Goal: Task Accomplishment & Management: Complete application form

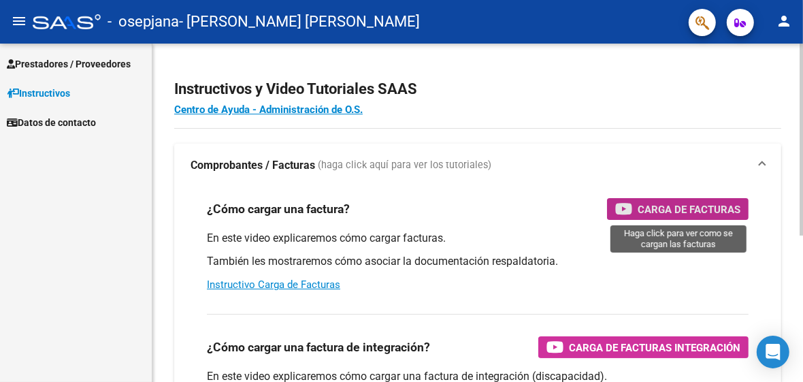
click at [719, 206] on span "Carga de Facturas" at bounding box center [689, 209] width 103 height 17
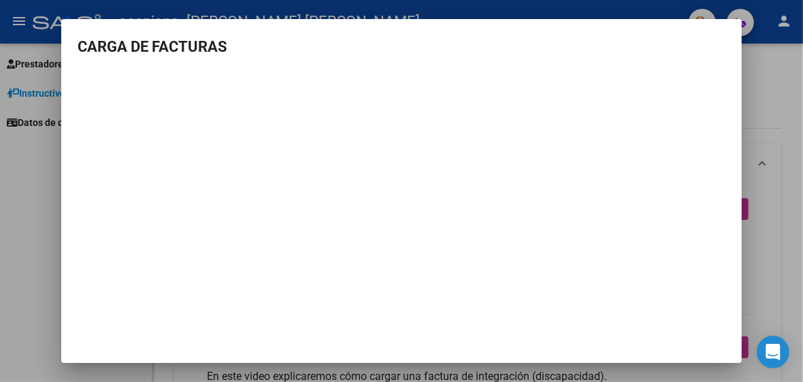
click at [779, 69] on div at bounding box center [401, 191] width 803 height 382
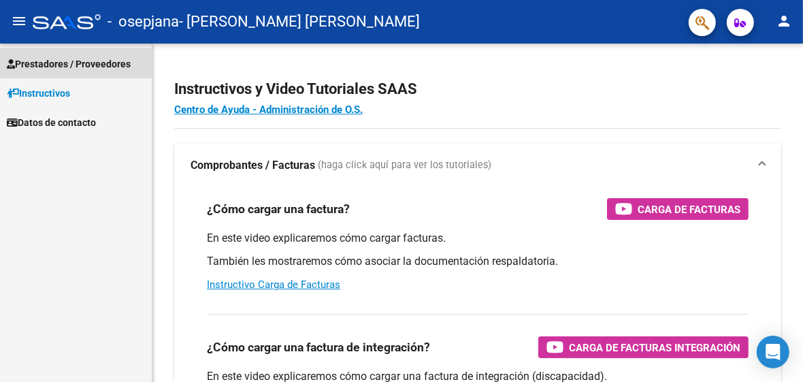
click at [39, 55] on link "Prestadores / Proveedores" at bounding box center [76, 63] width 152 height 29
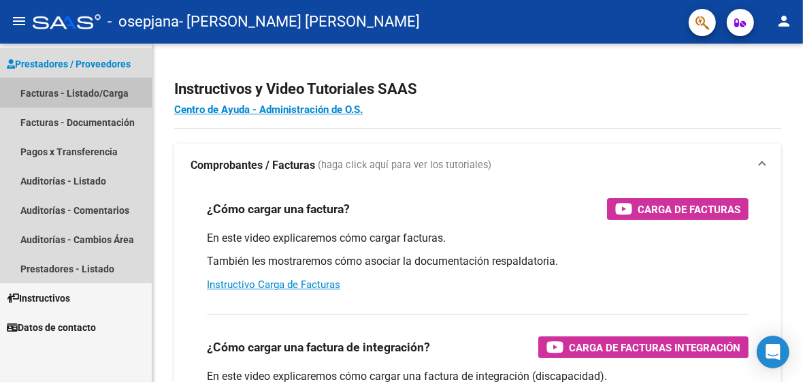
click at [48, 93] on link "Facturas - Listado/Carga" at bounding box center [76, 92] width 152 height 29
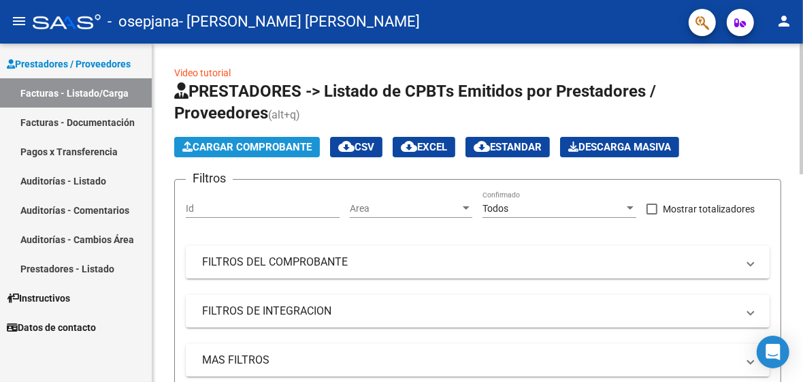
click at [249, 146] on span "Cargar Comprobante" at bounding box center [246, 147] width 129 height 12
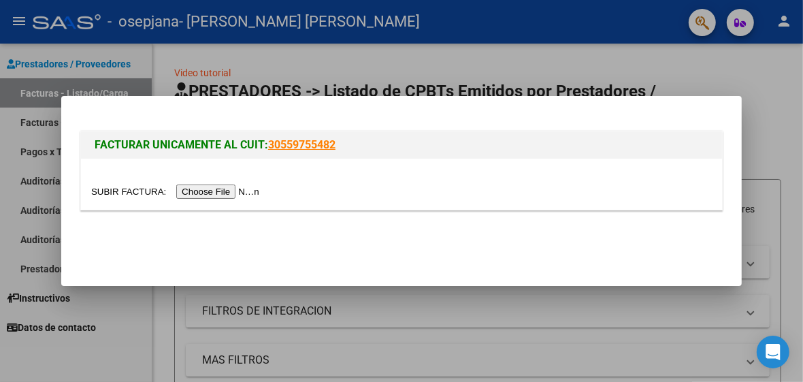
click at [206, 193] on input "file" at bounding box center [177, 191] width 172 height 14
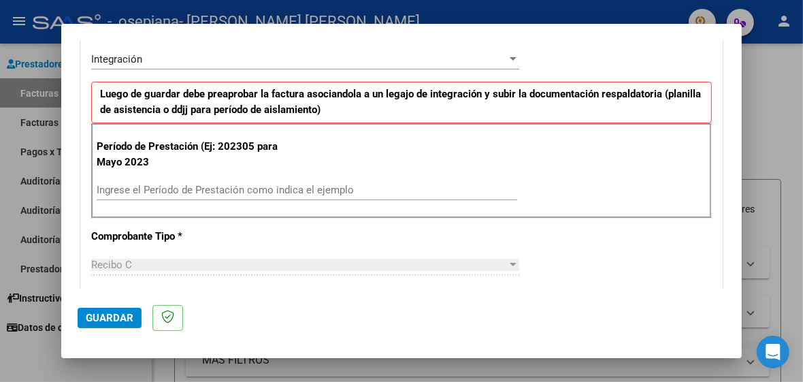
scroll to position [323, 0]
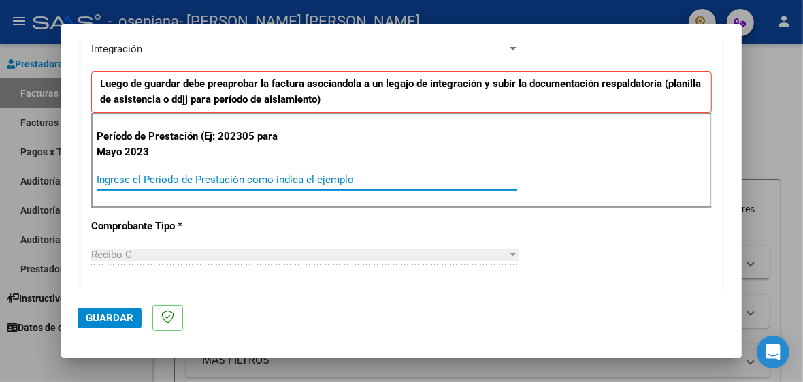
click at [156, 176] on input "Ingrese el Período de Prestación como indica el ejemplo" at bounding box center [307, 180] width 421 height 12
click at [156, 176] on input "202507" at bounding box center [307, 180] width 421 height 12
type input "202505"
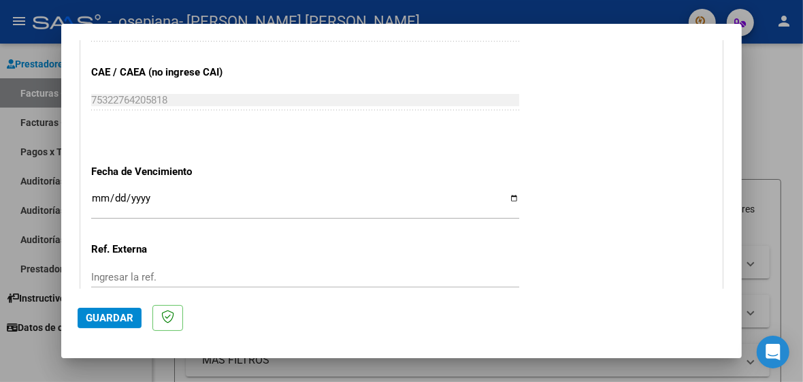
scroll to position [825, 0]
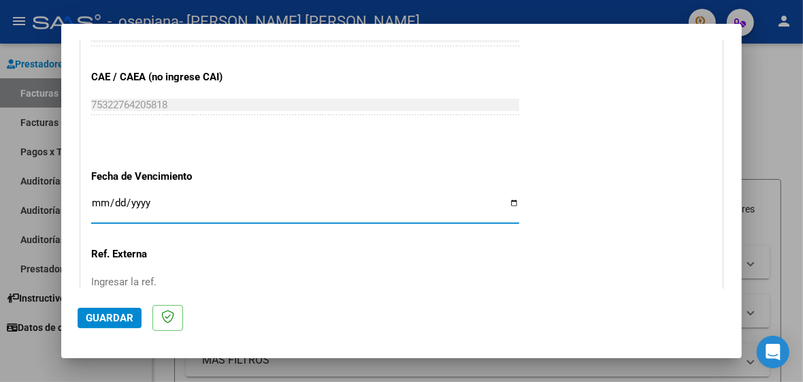
click at [506, 197] on input "Ingresar la fecha" at bounding box center [305, 208] width 428 height 22
type input "[DATE]"
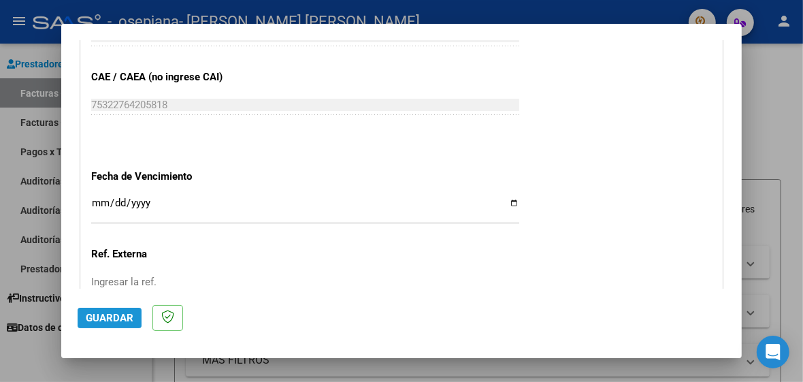
click at [102, 317] on span "Guardar" at bounding box center [110, 318] width 48 height 12
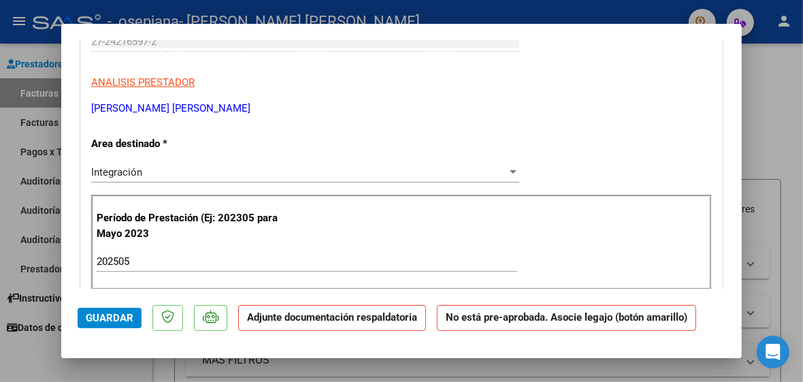
scroll to position [263, 0]
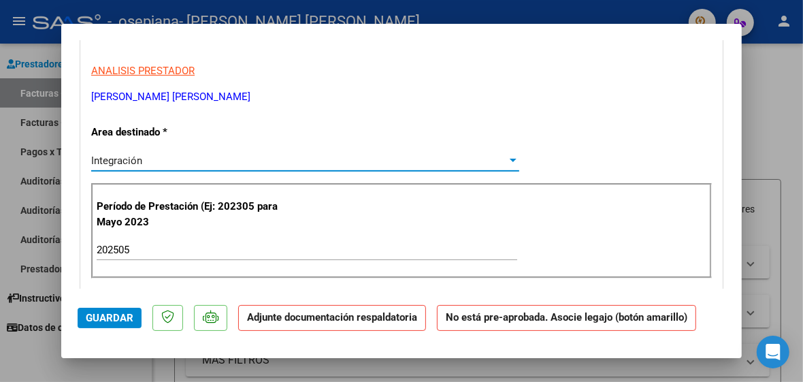
click at [507, 157] on div at bounding box center [513, 160] width 12 height 11
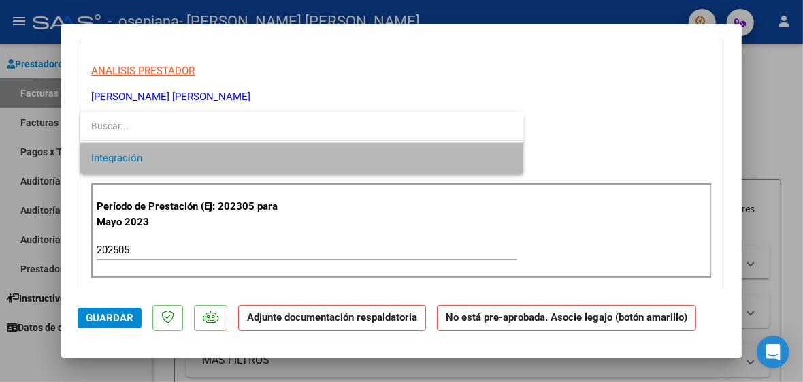
click at [453, 158] on span "Integración" at bounding box center [302, 158] width 422 height 31
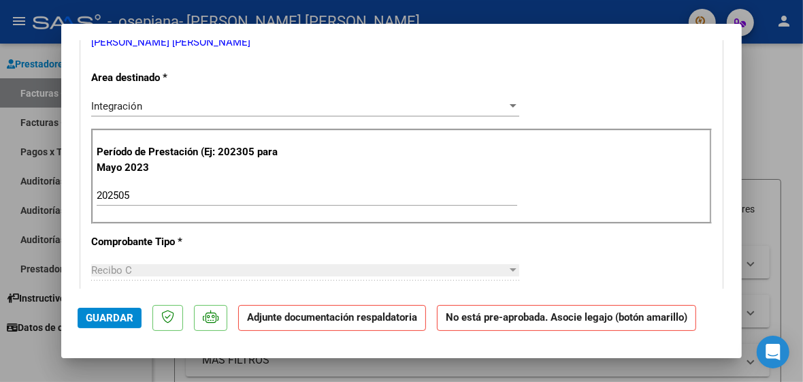
scroll to position [344, 0]
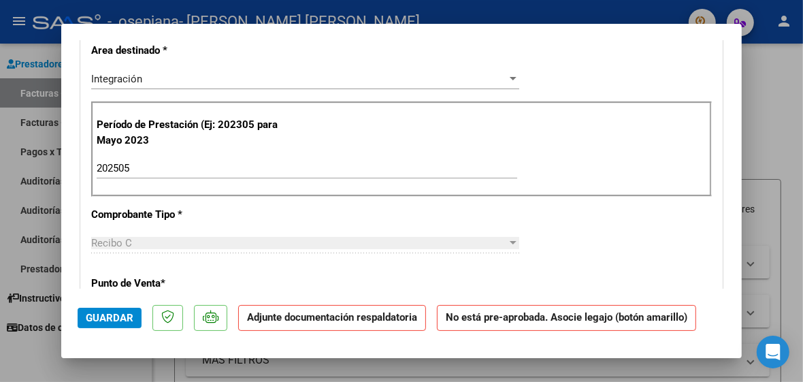
click at [139, 162] on input "202505" at bounding box center [307, 168] width 421 height 12
type input "202507"
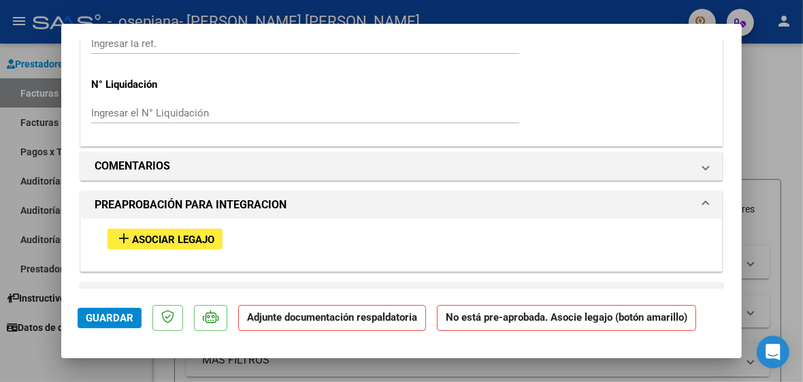
scroll to position [1080, 0]
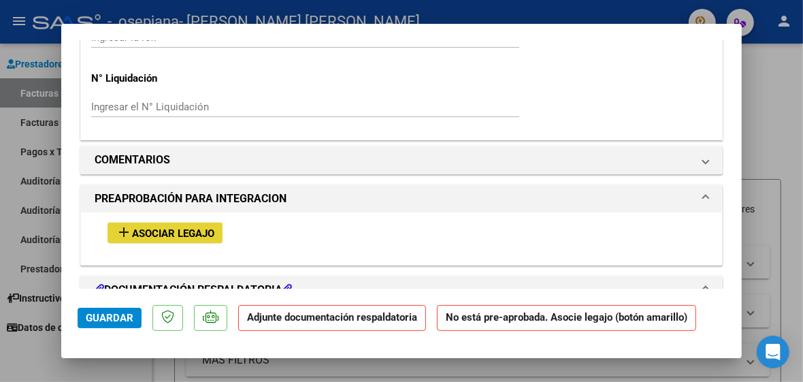
click at [172, 227] on span "Asociar Legajo" at bounding box center [173, 233] width 82 height 12
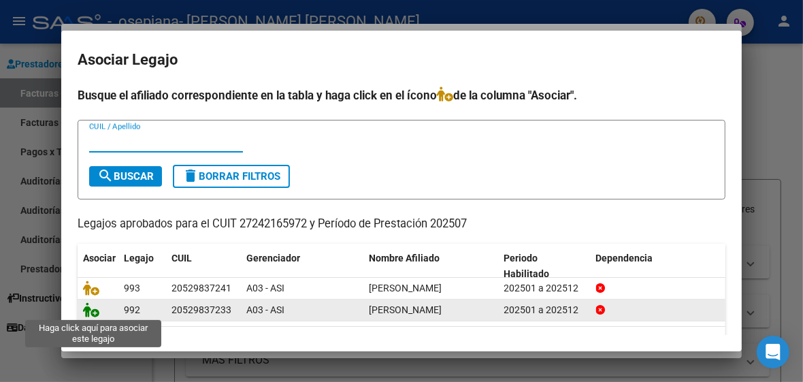
click at [90, 309] on icon at bounding box center [91, 309] width 16 height 15
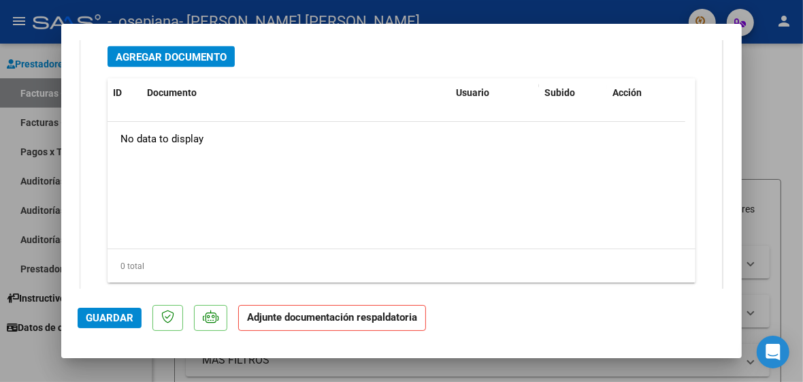
scroll to position [1551, 0]
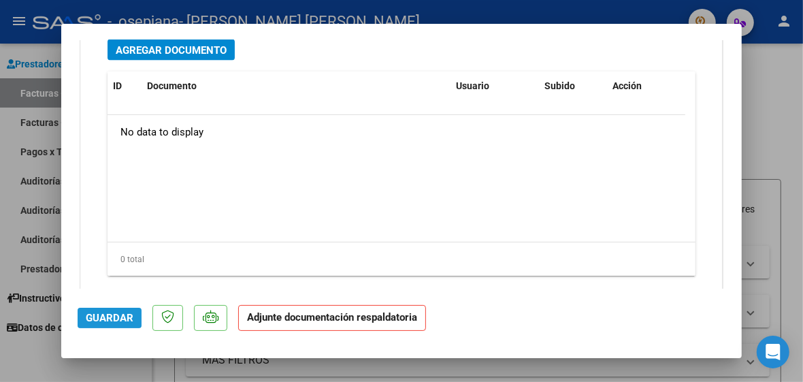
click at [109, 314] on span "Guardar" at bounding box center [110, 318] width 48 height 12
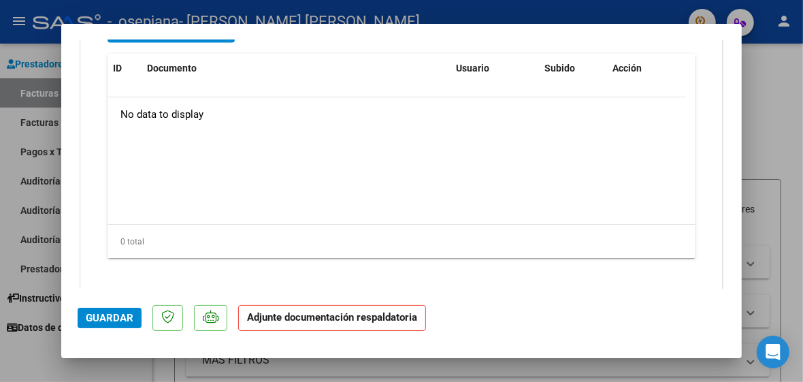
scroll to position [1575, 0]
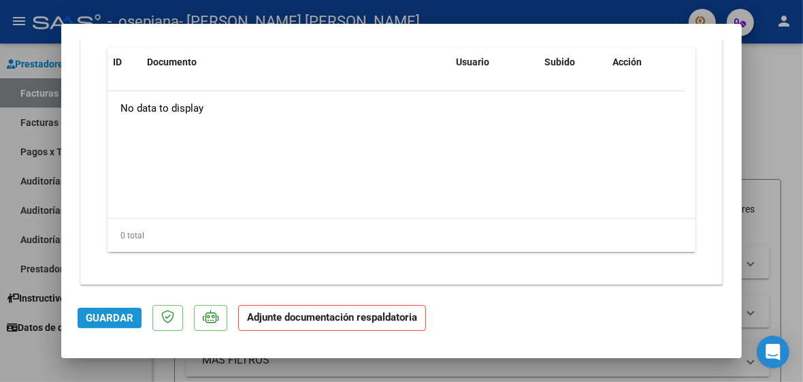
click at [106, 313] on span "Guardar" at bounding box center [110, 318] width 48 height 12
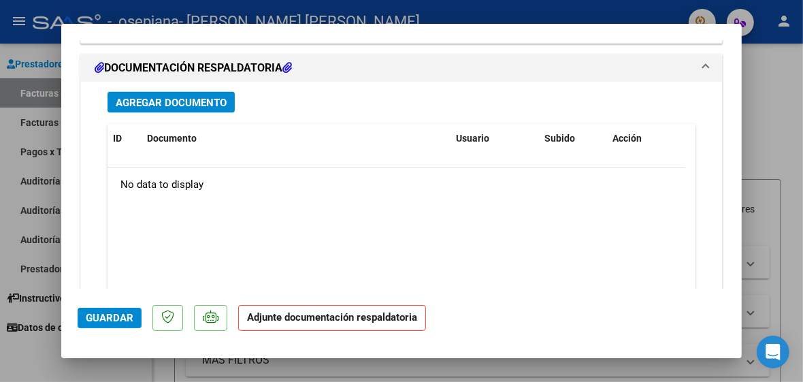
scroll to position [1520, 0]
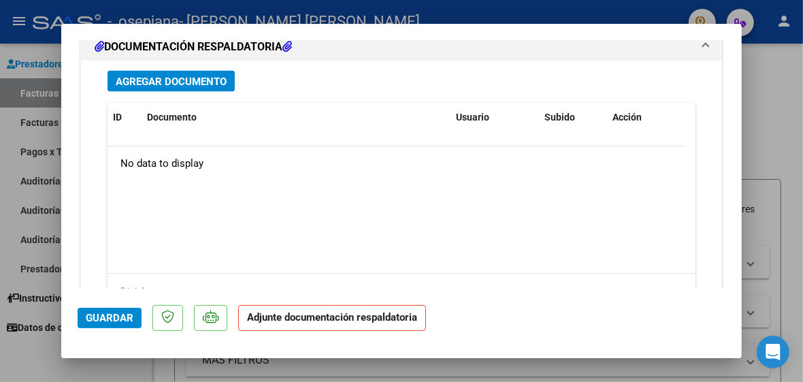
click at [107, 317] on span "Guardar" at bounding box center [110, 318] width 48 height 12
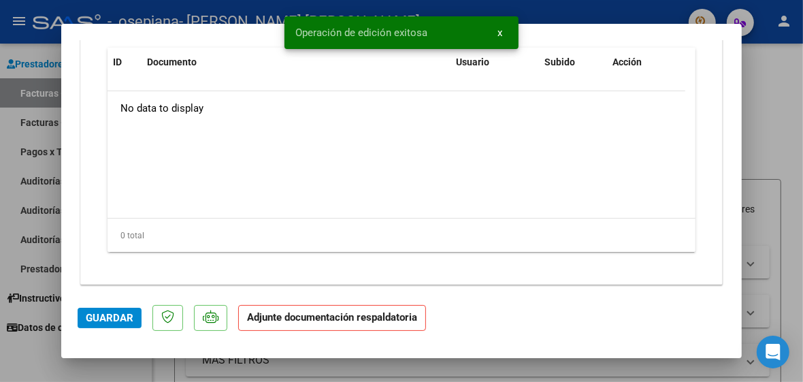
scroll to position [1575, 0]
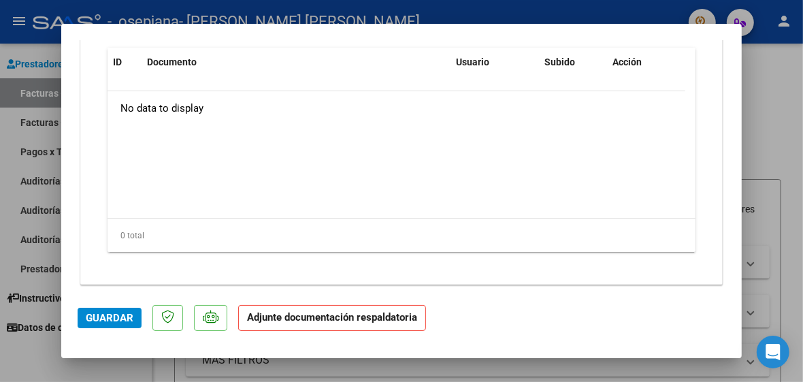
click at [281, 316] on strong "Adjunte documentación respaldatoria" at bounding box center [332, 317] width 170 height 12
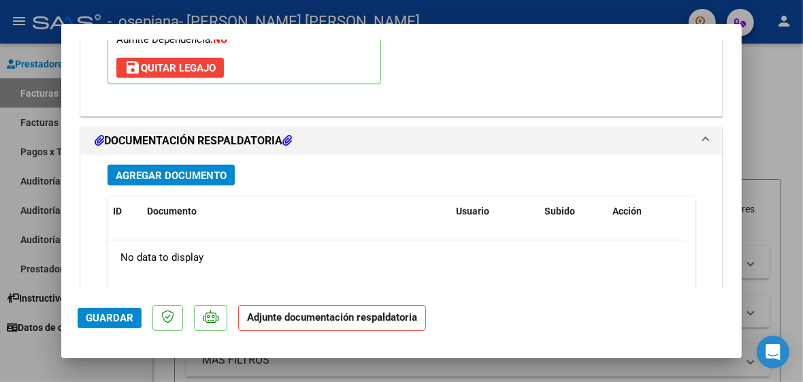
scroll to position [1440, 0]
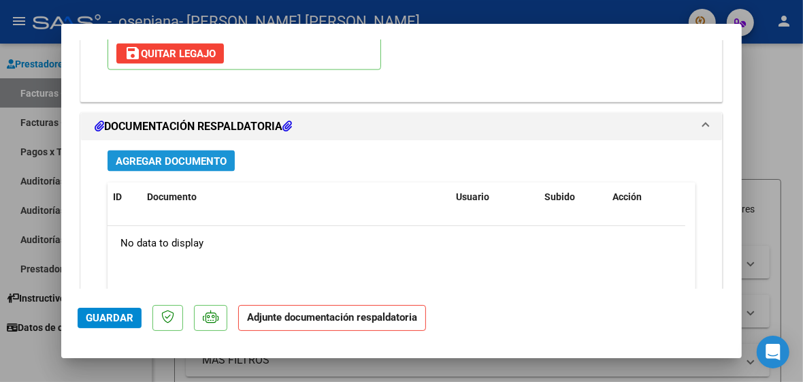
click at [146, 155] on span "Agregar Documento" at bounding box center [171, 161] width 111 height 12
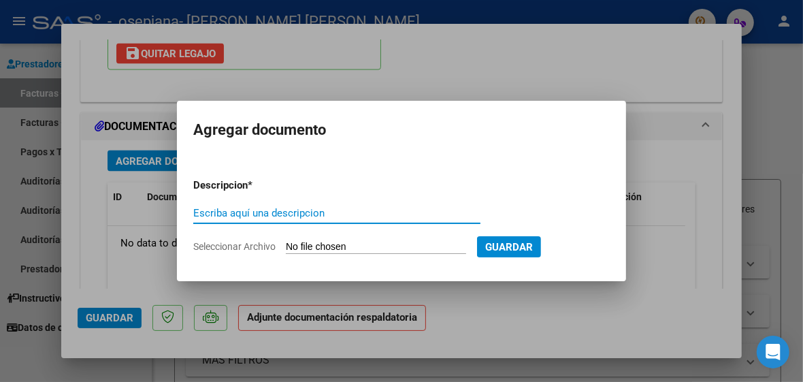
type input "b"
type input "[PERSON_NAME] FC [DATE]"
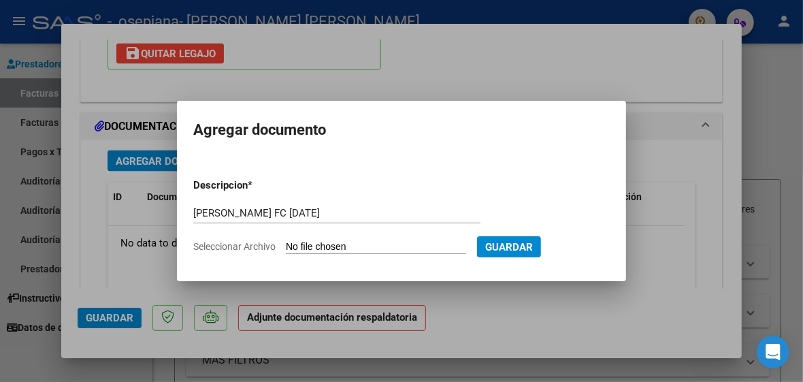
click at [348, 240] on app-file-uploader "Seleccionar Archivo" at bounding box center [335, 246] width 284 height 12
click at [303, 244] on input "Seleccionar Archivo" at bounding box center [376, 247] width 180 height 13
type input "C:\fakepath\[PERSON_NAME] FC [DATE].pdf"
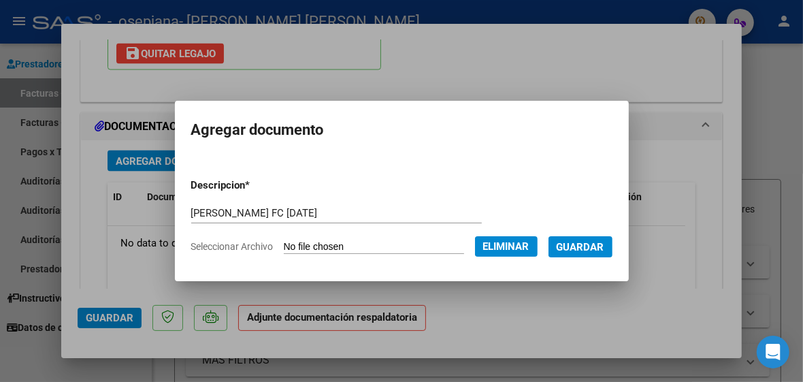
click at [605, 244] on span "Guardar" at bounding box center [581, 247] width 48 height 12
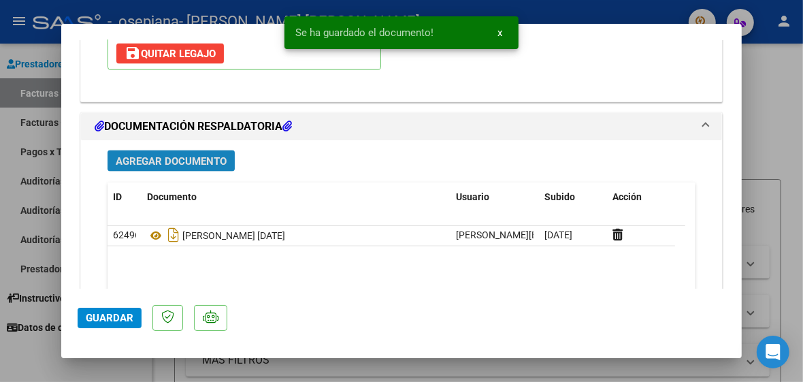
click at [158, 155] on span "Agregar Documento" at bounding box center [171, 161] width 111 height 12
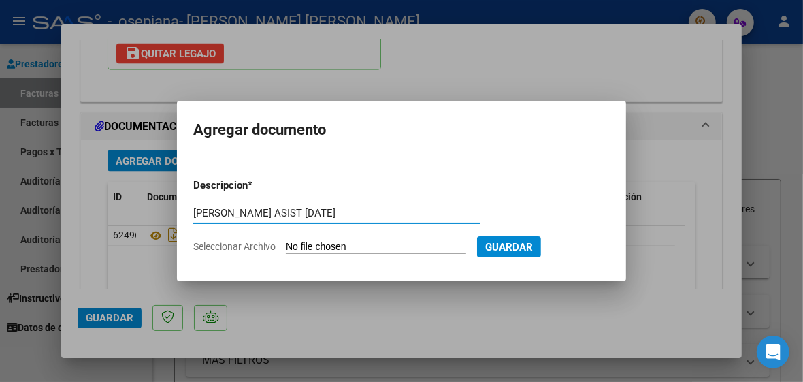
type input "[PERSON_NAME] ASIST [DATE]"
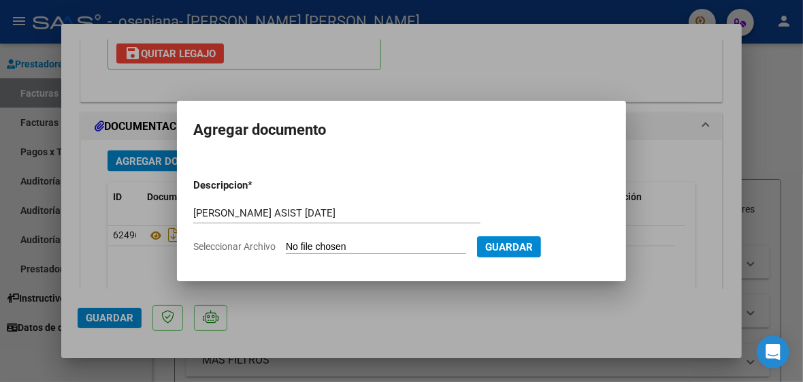
click at [316, 244] on input "Seleccionar Archivo" at bounding box center [376, 247] width 180 height 13
type input "C:\fakepath\[PERSON_NAME] ASIST [DATE].pdf"
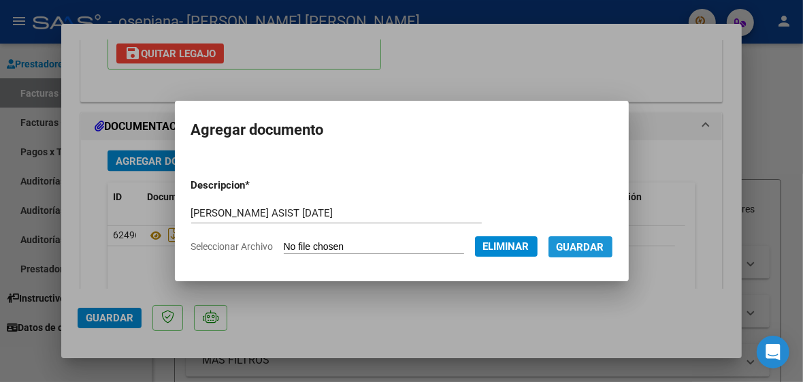
click at [605, 246] on span "Guardar" at bounding box center [581, 247] width 48 height 12
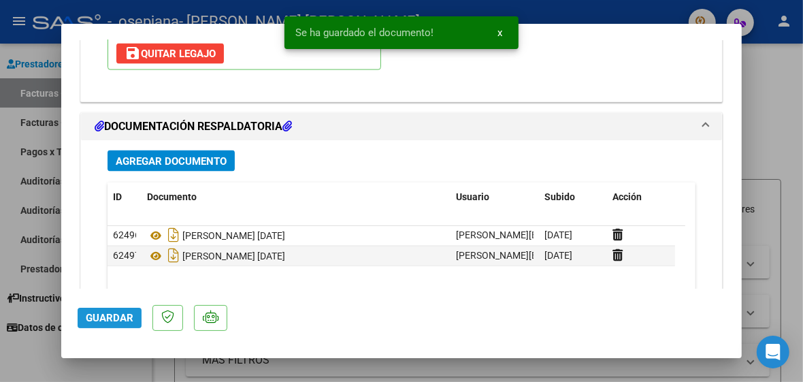
click at [102, 315] on span "Guardar" at bounding box center [110, 318] width 48 height 12
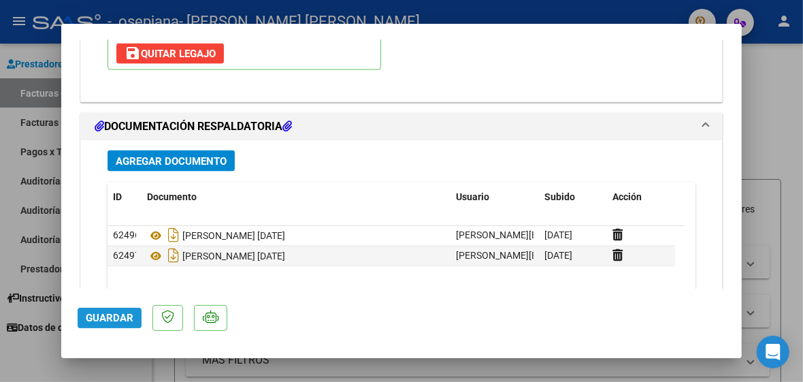
click at [102, 315] on span "Guardar" at bounding box center [110, 318] width 48 height 12
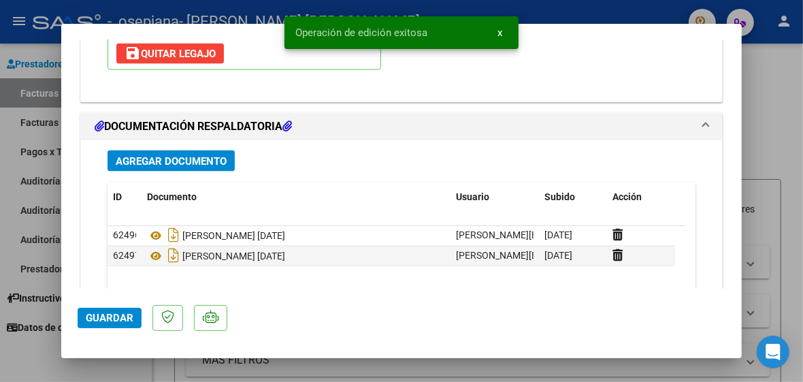
click at [789, 76] on div at bounding box center [401, 191] width 803 height 382
type input "$ 0,00"
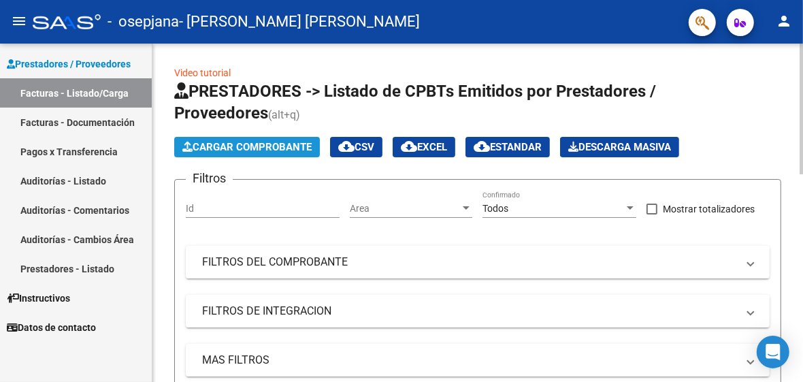
click at [221, 144] on span "Cargar Comprobante" at bounding box center [246, 147] width 129 height 12
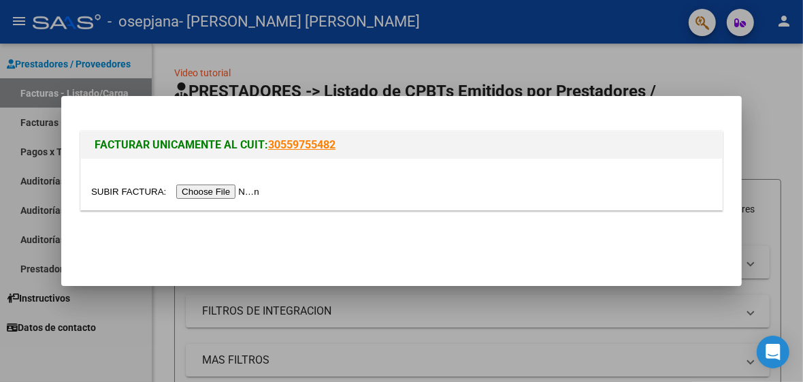
click at [204, 191] on input "file" at bounding box center [177, 191] width 172 height 14
click at [768, 118] on div at bounding box center [401, 191] width 803 height 382
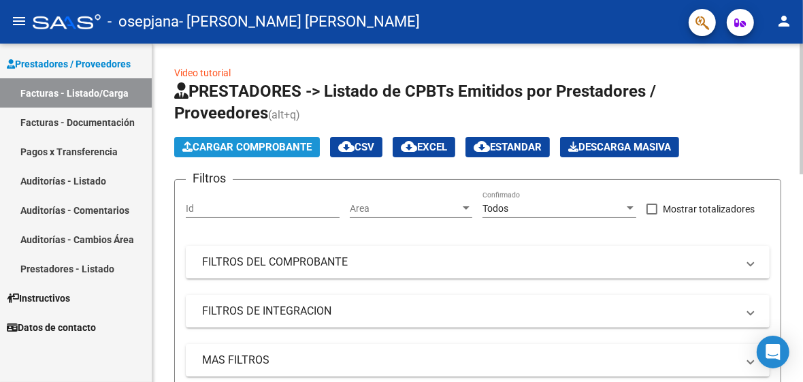
click at [248, 147] on span "Cargar Comprobante" at bounding box center [246, 147] width 129 height 12
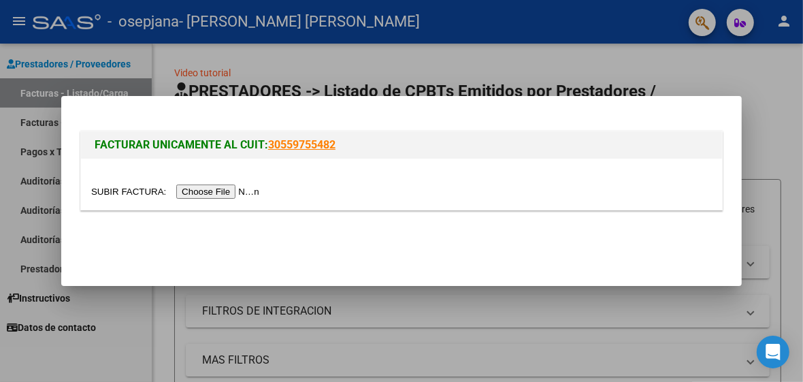
click at [199, 191] on input "file" at bounding box center [177, 191] width 172 height 14
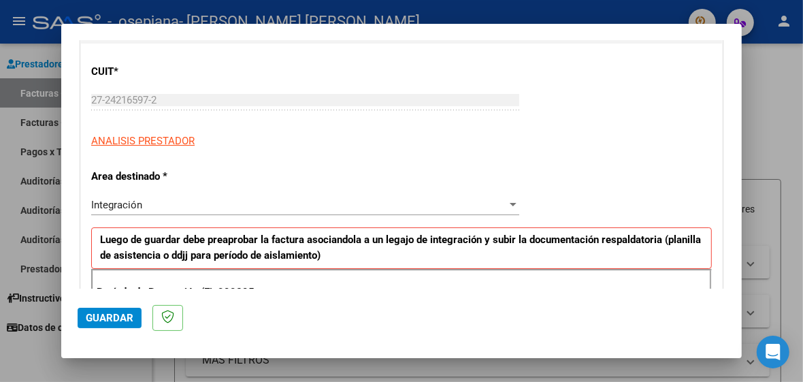
scroll to position [163, 0]
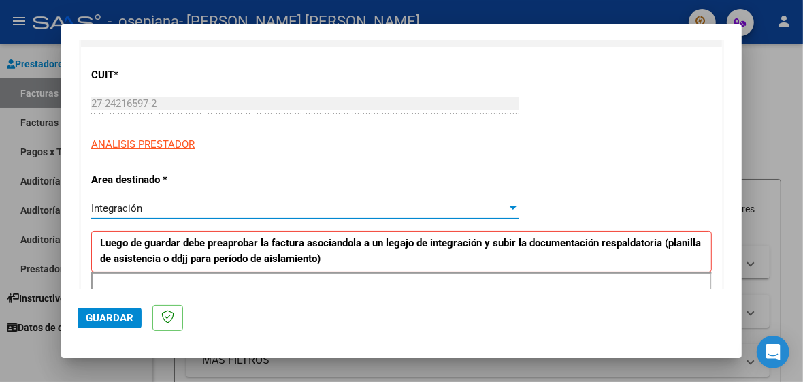
click at [507, 204] on div at bounding box center [513, 208] width 12 height 11
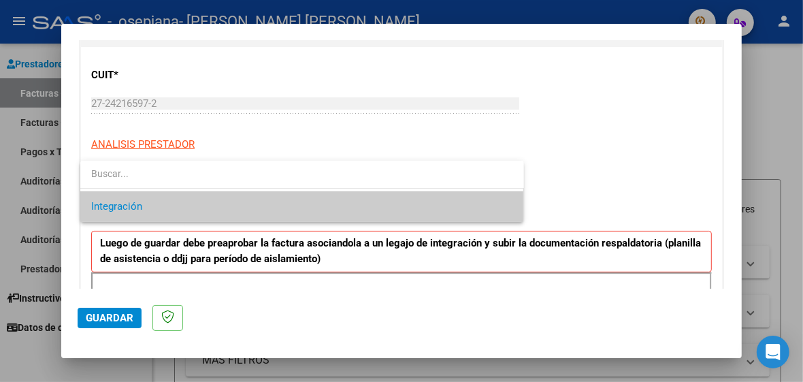
click at [738, 276] on div at bounding box center [401, 191] width 803 height 382
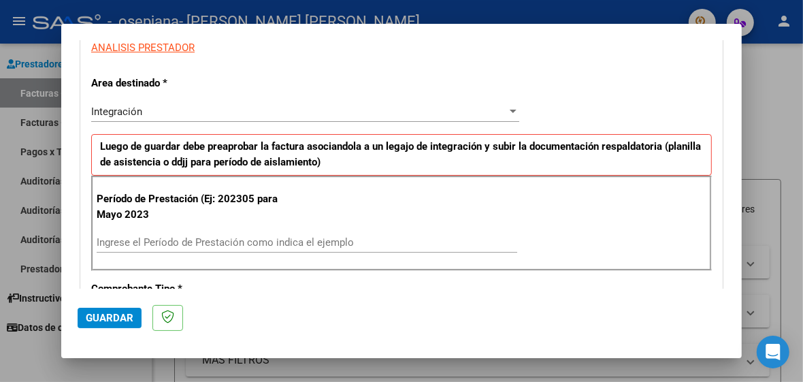
scroll to position [272, 0]
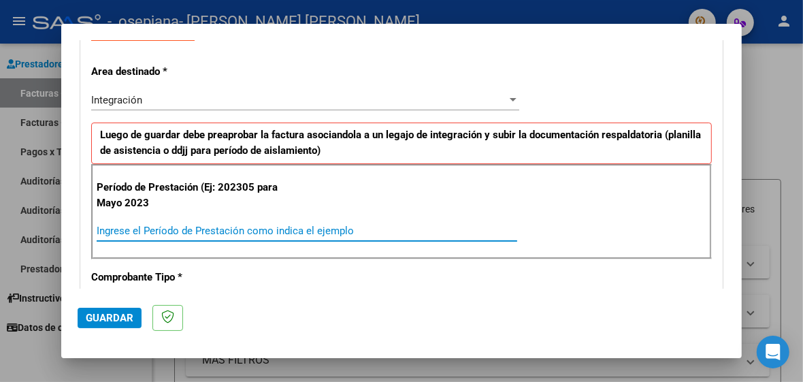
click at [135, 226] on input "Ingrese el Período de Prestación como indica el ejemplo" at bounding box center [307, 231] width 421 height 12
type input "202507"
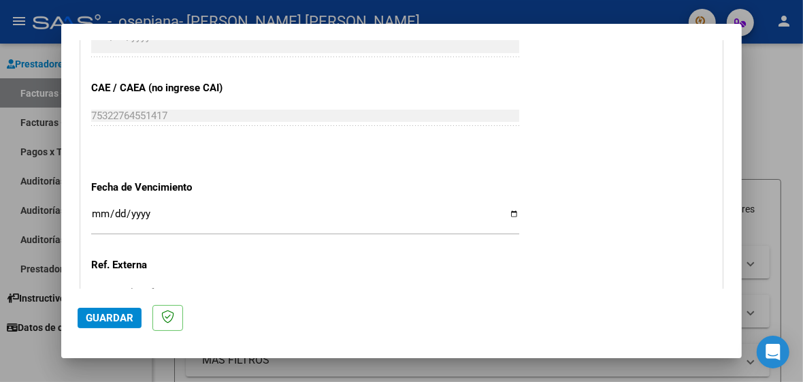
scroll to position [844, 0]
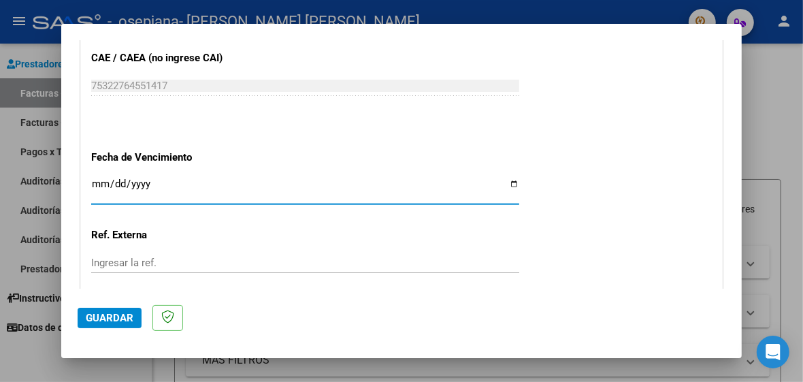
click at [505, 180] on input "Ingresar la fecha" at bounding box center [305, 189] width 428 height 22
type input "[DATE]"
click at [110, 312] on span "Guardar" at bounding box center [110, 318] width 48 height 12
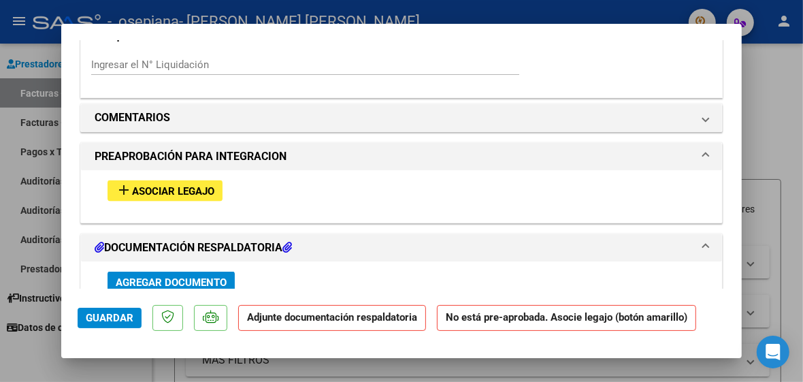
scroll to position [1134, 0]
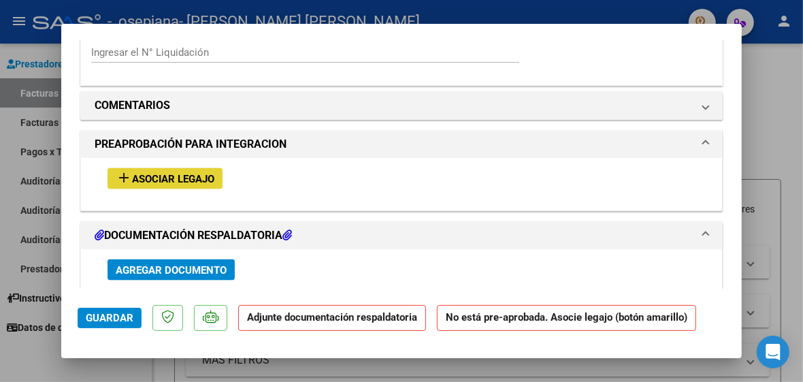
click at [165, 173] on span "Asociar Legajo" at bounding box center [173, 179] width 82 height 12
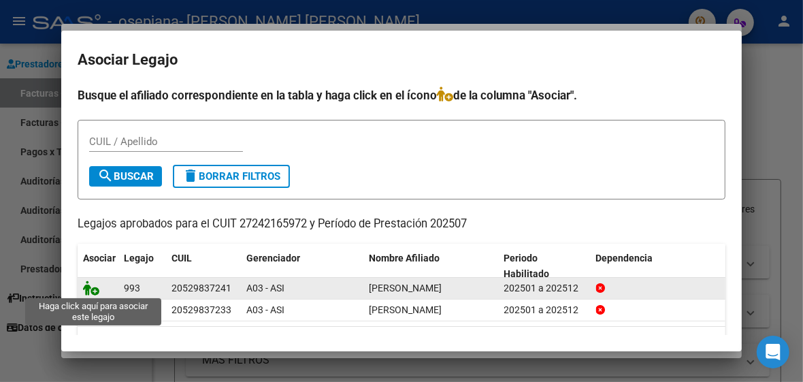
click at [87, 287] on icon at bounding box center [91, 287] width 16 height 15
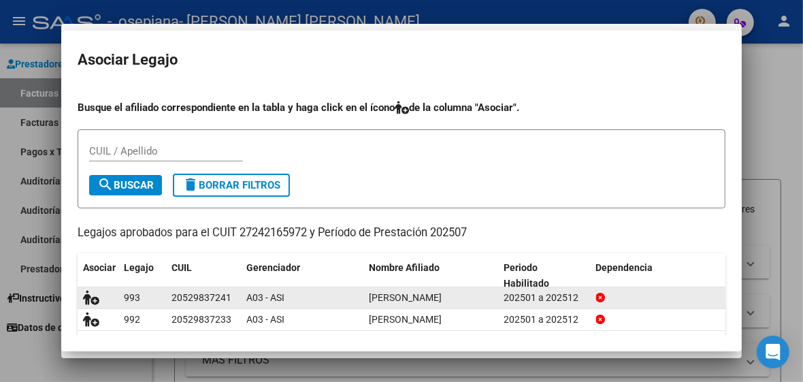
scroll to position [1170, 0]
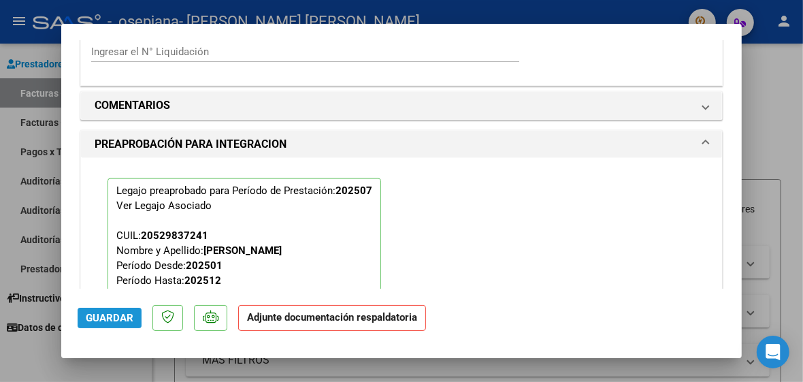
click at [101, 317] on span "Guardar" at bounding box center [110, 318] width 48 height 12
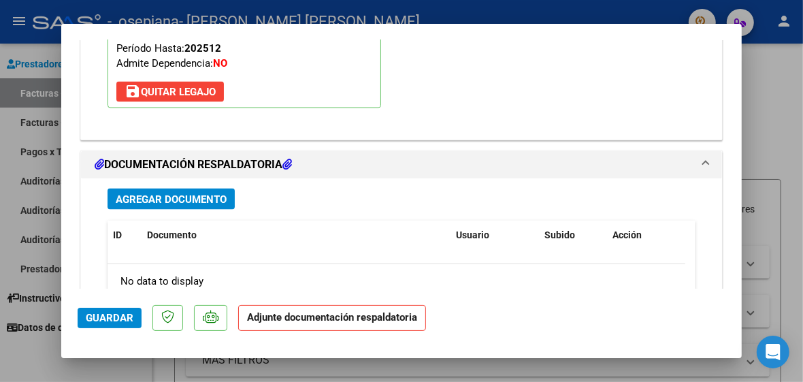
scroll to position [1415, 0]
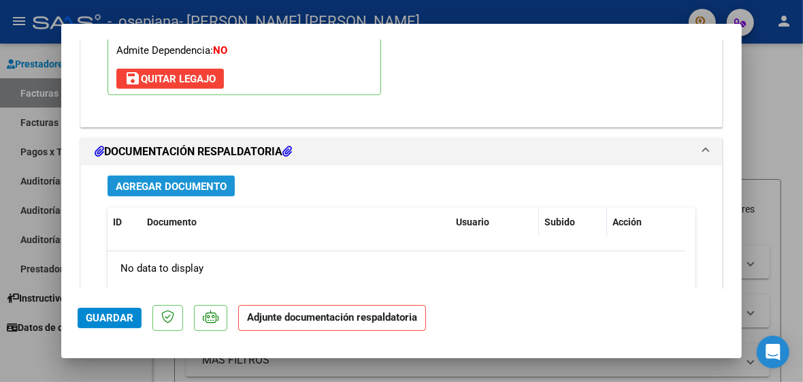
click at [148, 180] on span "Agregar Documento" at bounding box center [171, 186] width 111 height 12
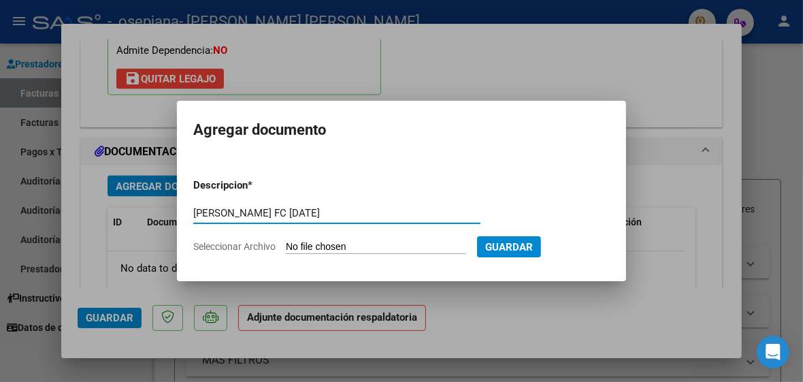
type input "[PERSON_NAME] FC [DATE]"
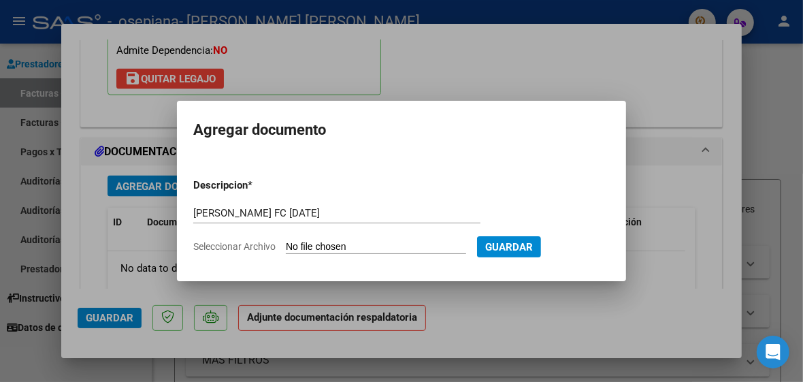
click at [333, 240] on app-file-uploader "Seleccionar Archivo" at bounding box center [335, 246] width 284 height 12
click at [334, 245] on input "Seleccionar Archivo" at bounding box center [376, 247] width 180 height 13
type input "C:\fakepath\[PERSON_NAME] FC [DATE].pdf"
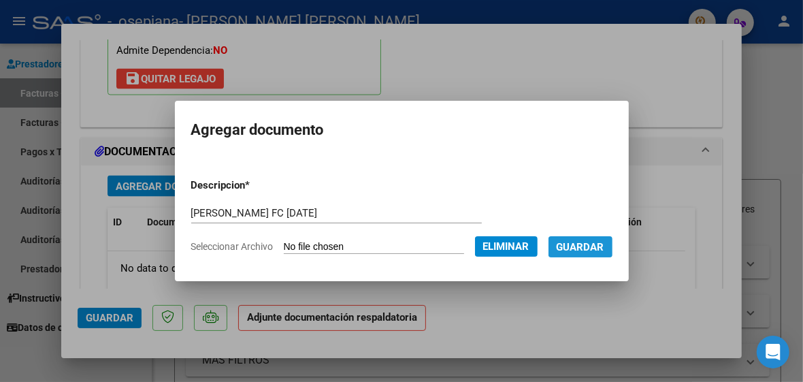
click at [605, 244] on span "Guardar" at bounding box center [581, 247] width 48 height 12
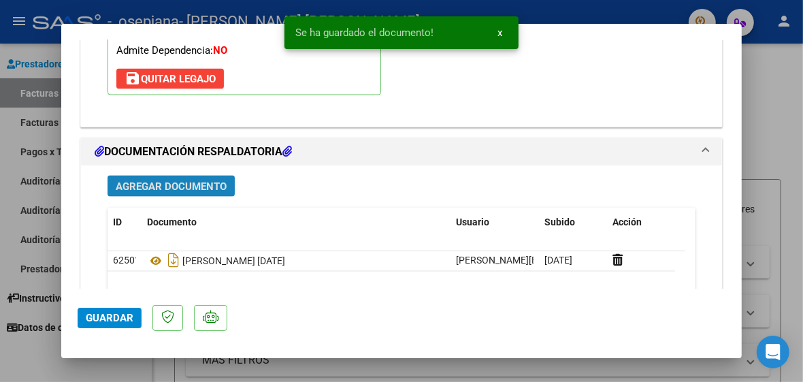
click at [157, 182] on span "Agregar Documento" at bounding box center [171, 186] width 111 height 12
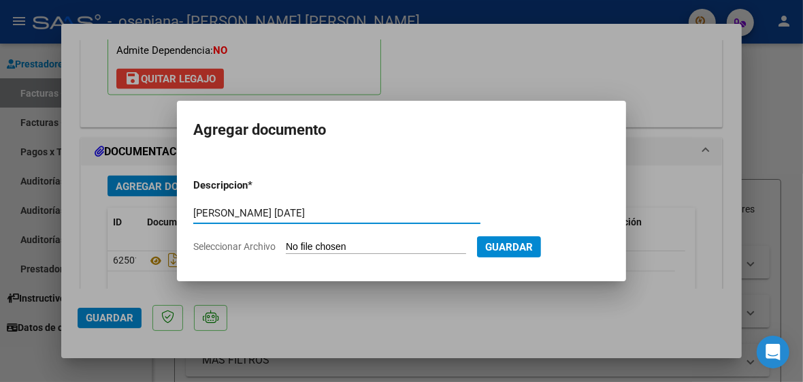
type input "[PERSON_NAME] [DATE]"
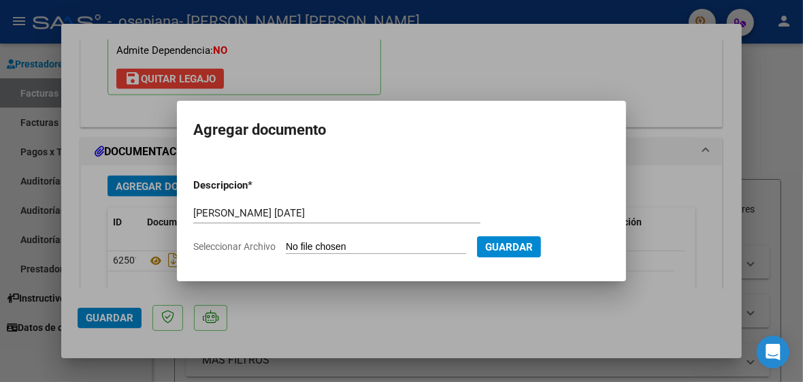
click at [317, 244] on input "Seleccionar Archivo" at bounding box center [376, 247] width 180 height 13
type input "C:\fakepath\[PERSON_NAME] ASIST [DATE].pdf"
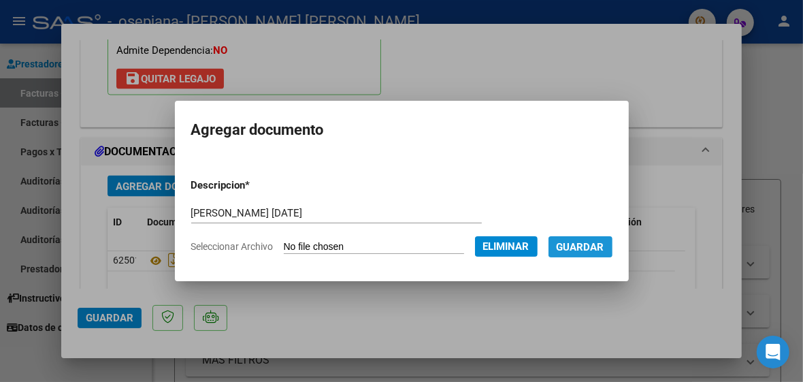
click at [605, 246] on span "Guardar" at bounding box center [581, 247] width 48 height 12
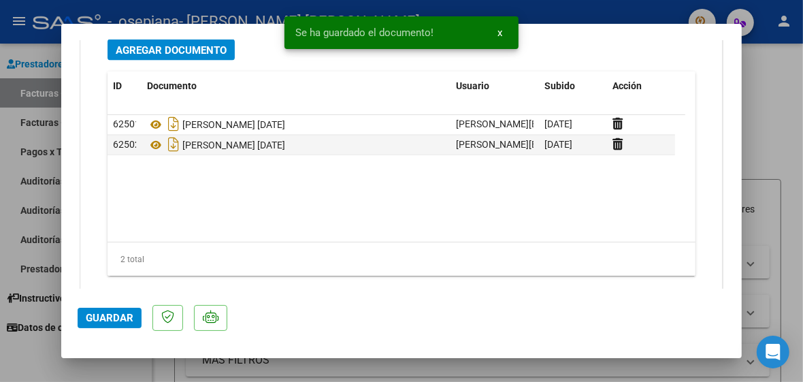
scroll to position [1575, 0]
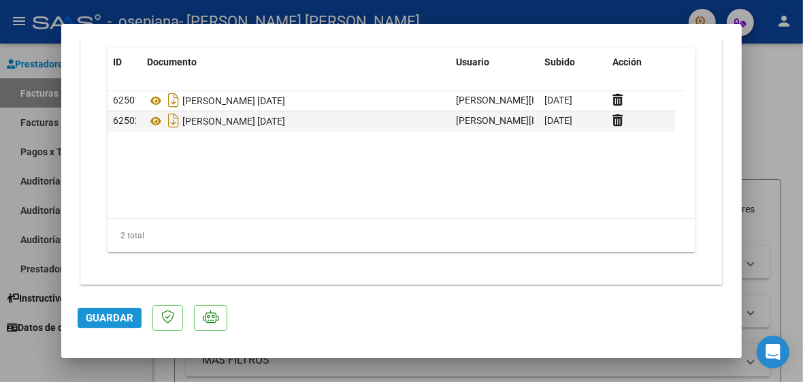
click at [103, 315] on span "Guardar" at bounding box center [110, 318] width 48 height 12
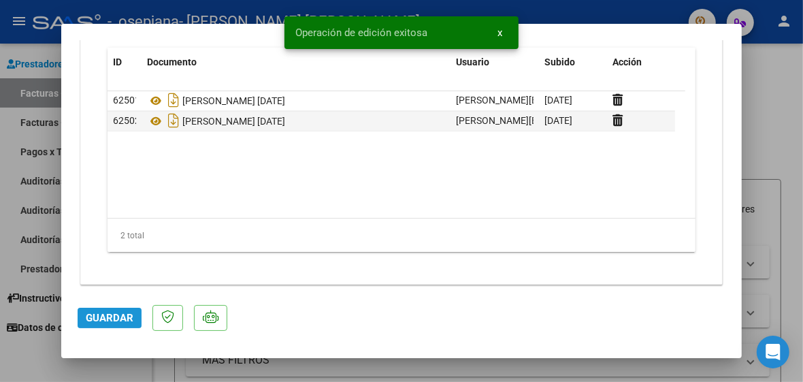
click at [103, 315] on span "Guardar" at bounding box center [110, 318] width 48 height 12
click at [771, 86] on div at bounding box center [401, 191] width 803 height 382
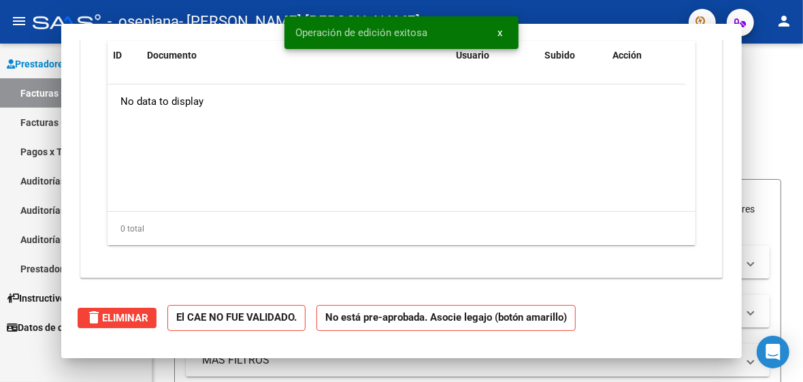
scroll to position [0, 0]
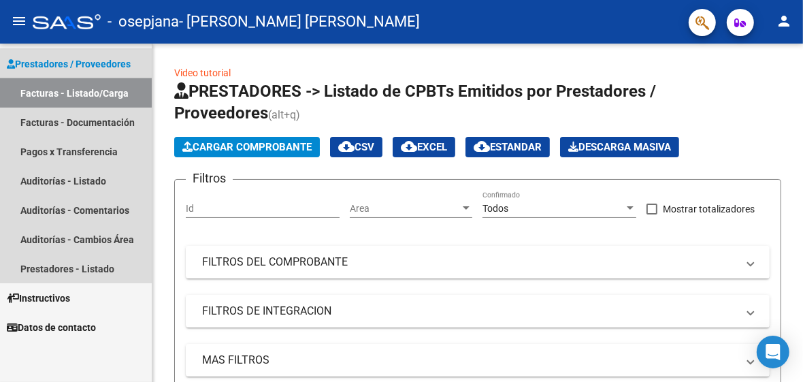
click at [65, 86] on link "Facturas - Listado/Carga" at bounding box center [76, 92] width 152 height 29
click at [71, 63] on span "Prestadores / Proveedores" at bounding box center [69, 64] width 124 height 15
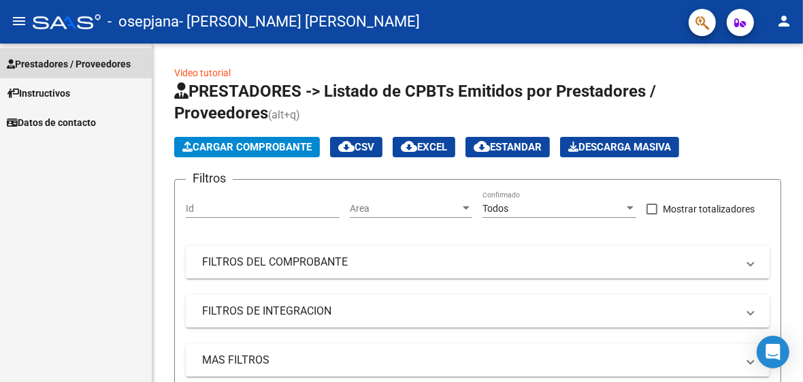
click at [65, 59] on span "Prestadores / Proveedores" at bounding box center [69, 64] width 124 height 15
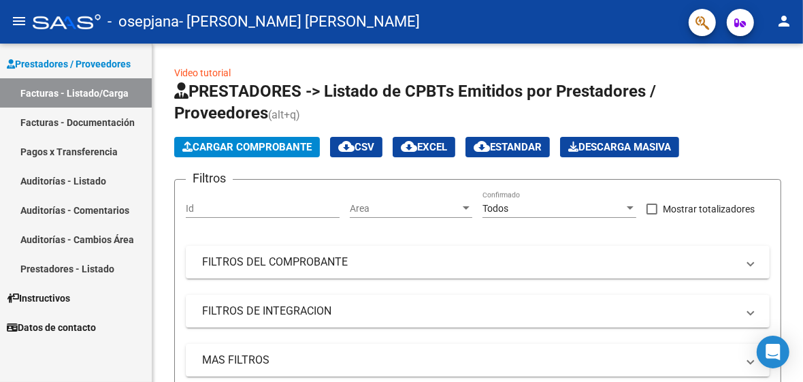
click at [57, 119] on link "Facturas - Documentación" at bounding box center [76, 122] width 152 height 29
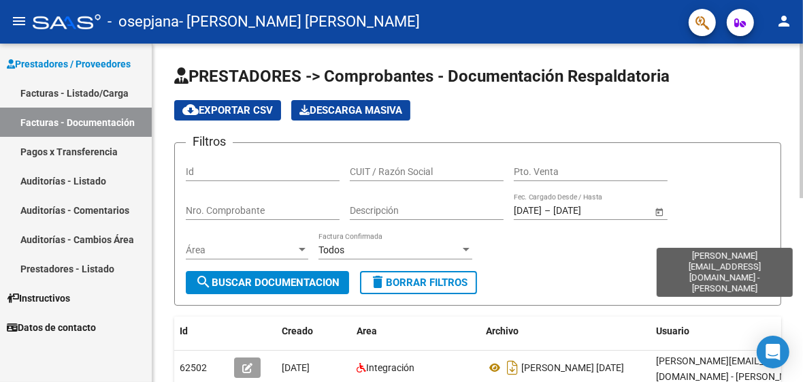
scroll to position [189, 0]
